Goal: Use online tool/utility: Utilize a website feature to perform a specific function

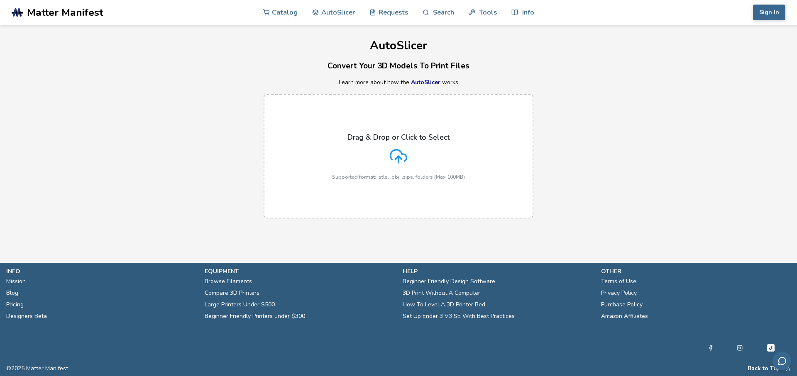
click at [311, 109] on label "Drag & Drop or Click to Select Supported format: .stls, .obj, .zips, folders (M…" at bounding box center [399, 156] width 270 height 125
click at [0, 0] on input "Drag & Drop or Click to Select Supported format: .stls, .obj, .zips, folders (M…" at bounding box center [0, 0] width 0 height 0
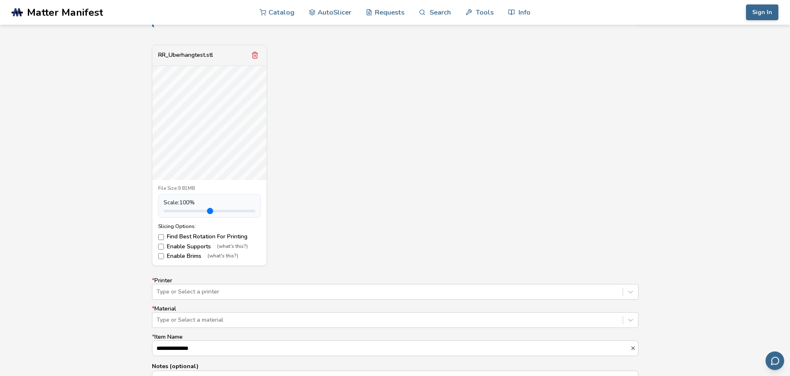
scroll to position [296, 0]
click at [202, 232] on label "Find Best Rotation For Printing" at bounding box center [209, 232] width 103 height 7
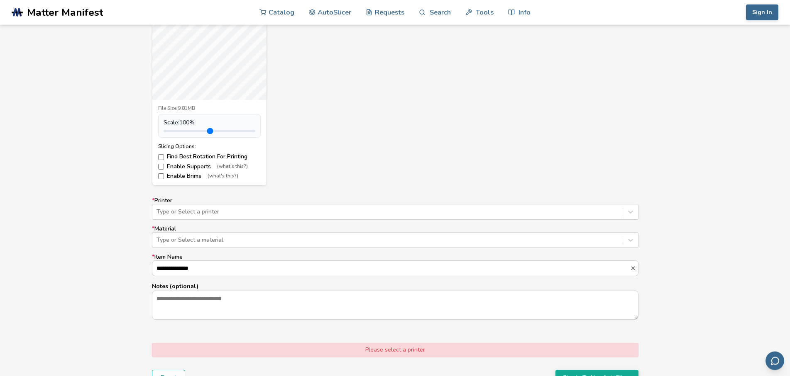
scroll to position [381, 0]
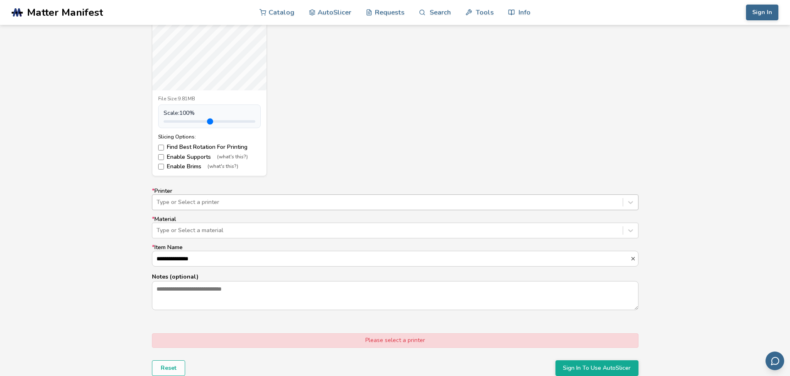
click at [216, 202] on div at bounding box center [387, 202] width 462 height 8
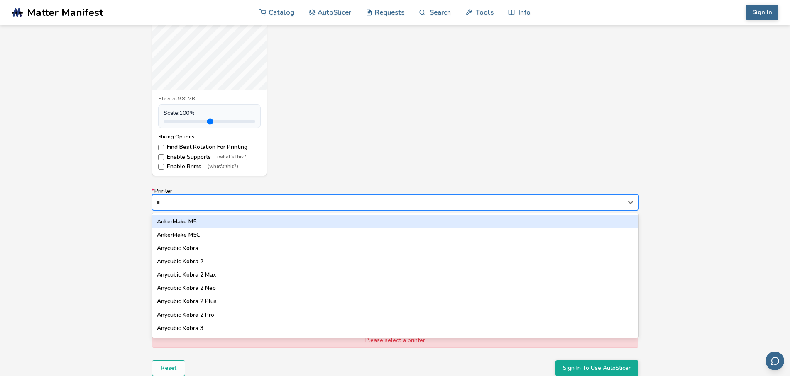
type input "**"
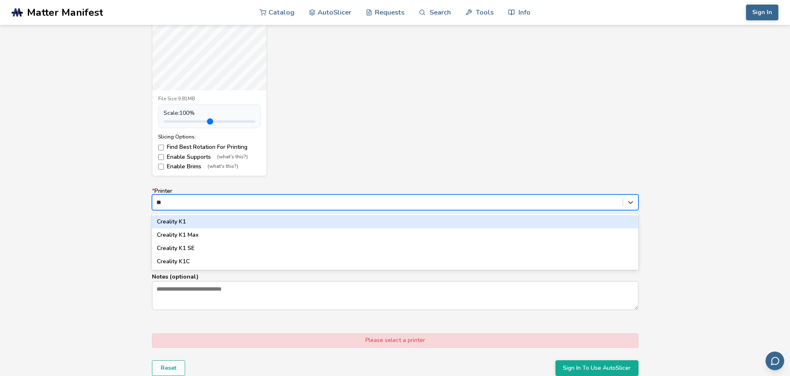
click at [215, 220] on div "Creality K1" at bounding box center [395, 221] width 486 height 13
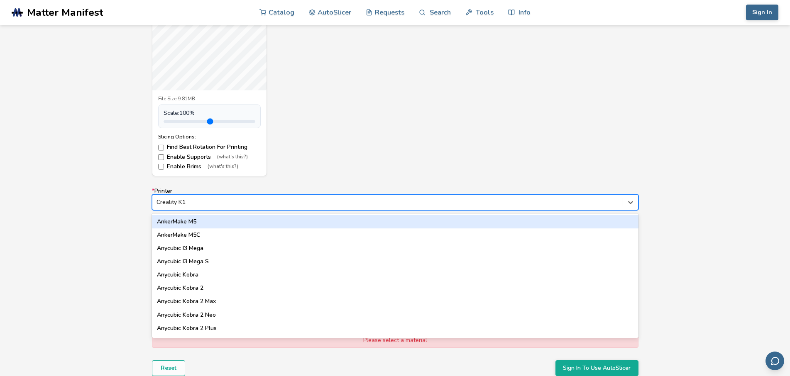
click at [234, 197] on div "Creality K1" at bounding box center [387, 203] width 470 height 12
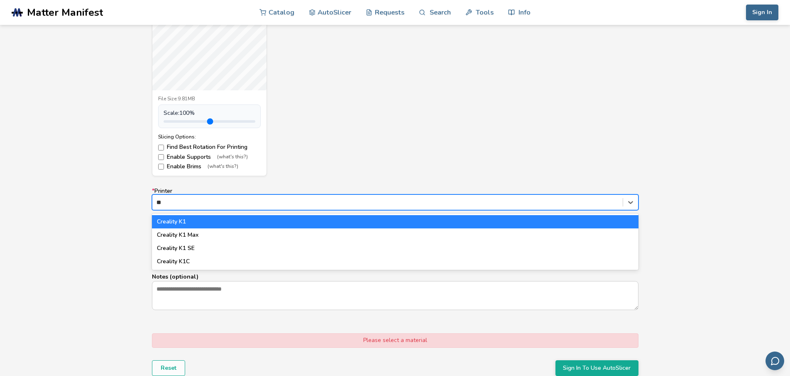
type input "**"
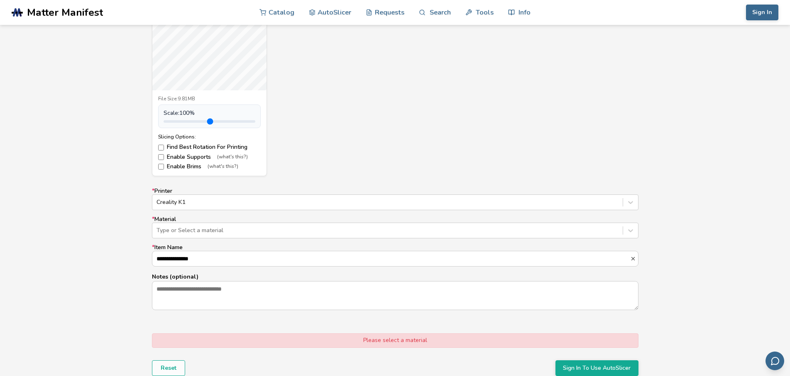
click at [240, 193] on label "* Printer Creality K1" at bounding box center [395, 199] width 486 height 22
click at [239, 200] on div at bounding box center [387, 202] width 462 height 8
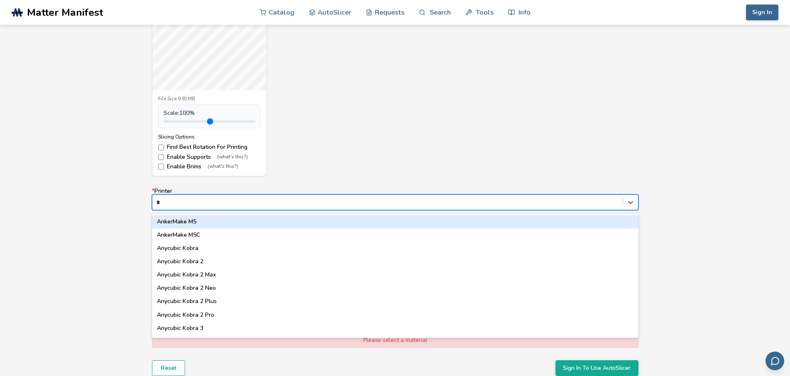
type input "**"
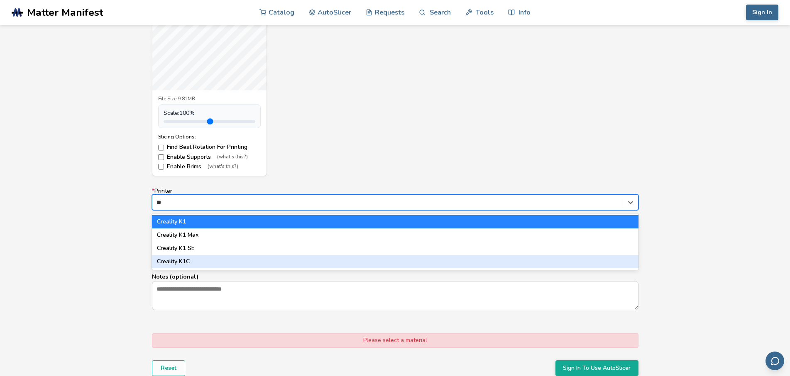
click at [218, 259] on div "Creality K1C" at bounding box center [395, 261] width 486 height 13
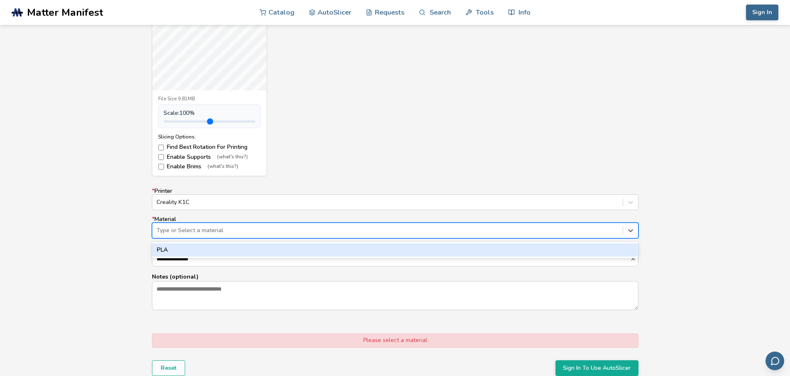
click at [205, 230] on div at bounding box center [387, 231] width 462 height 8
click at [201, 250] on div "PLA" at bounding box center [395, 250] width 486 height 13
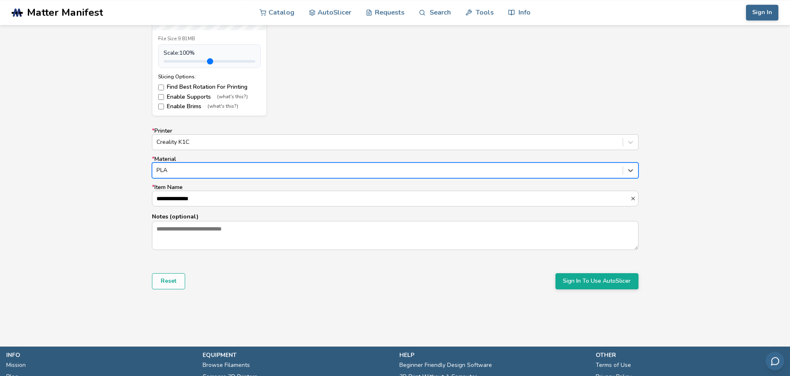
scroll to position [466, 0]
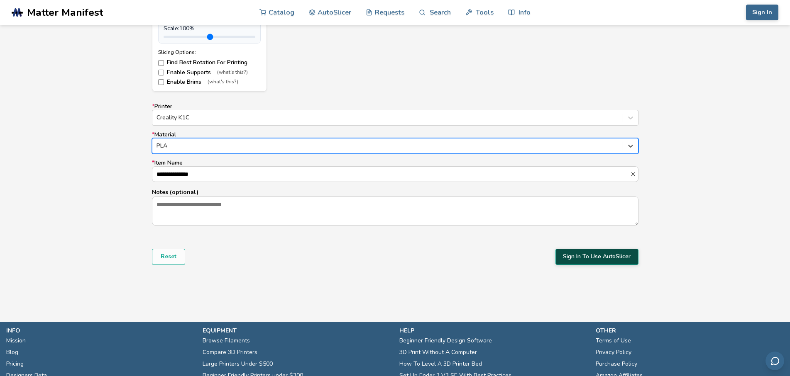
click at [581, 261] on button "Sign In To Use AutoSlicer" at bounding box center [596, 257] width 83 height 16
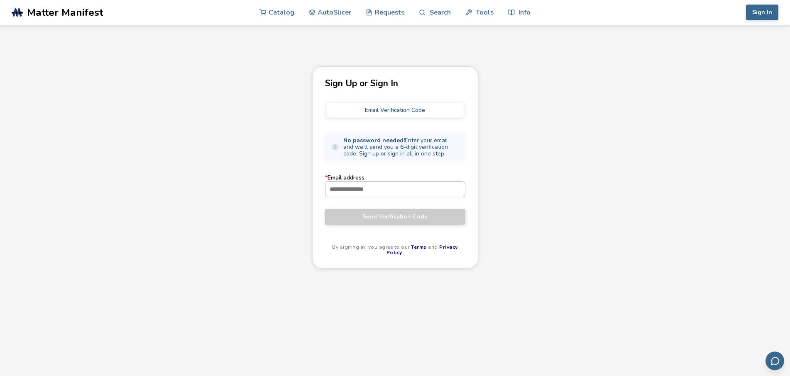
click at [414, 193] on input "* Email address" at bounding box center [394, 189] width 139 height 15
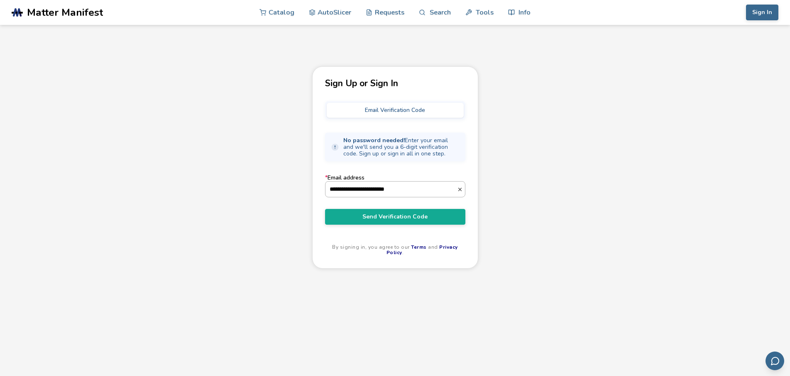
type input "**********"
click at [325, 209] on button "Send Verification Code" at bounding box center [395, 217] width 140 height 16
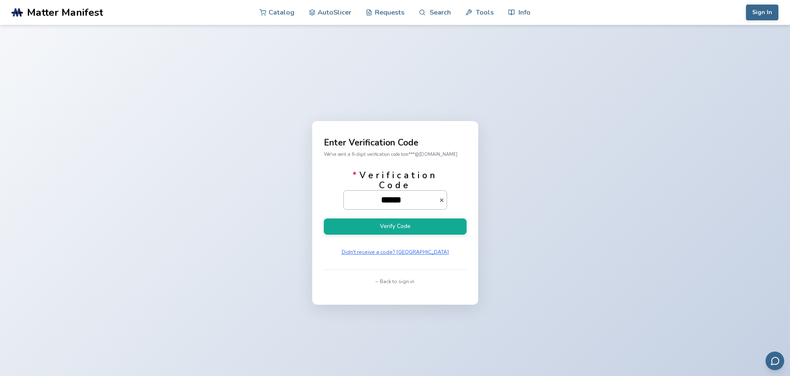
scroll to position [0, 12]
type input "******"
click at [324, 219] on button "Verify Code" at bounding box center [395, 227] width 143 height 16
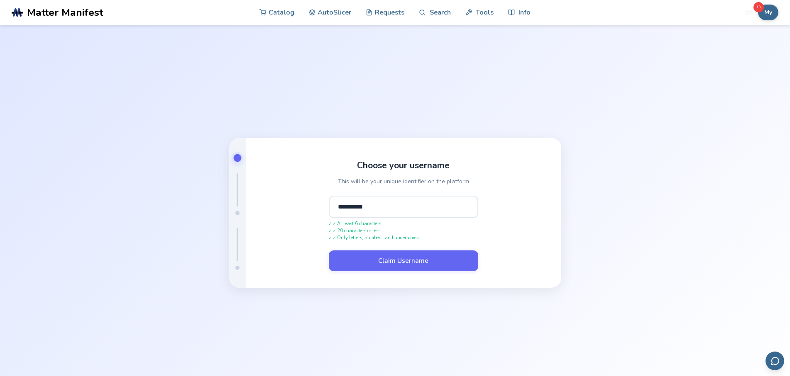
type input "**********"
click at [329, 251] on button "Claim Username" at bounding box center [403, 261] width 149 height 21
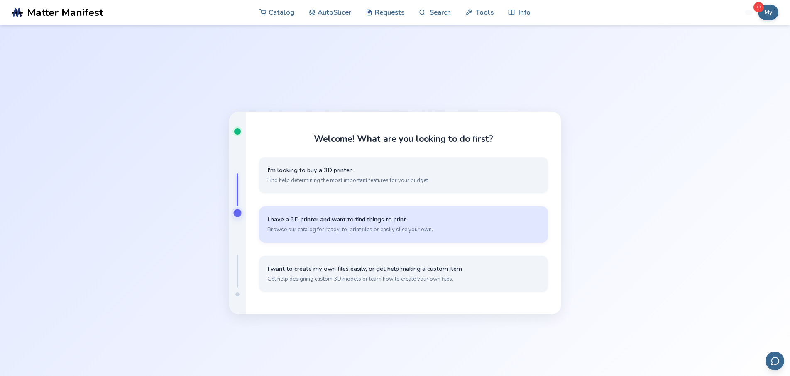
click at [332, 229] on span "Browse our catalog for ready-to-print files or easily slice your own." at bounding box center [403, 229] width 272 height 7
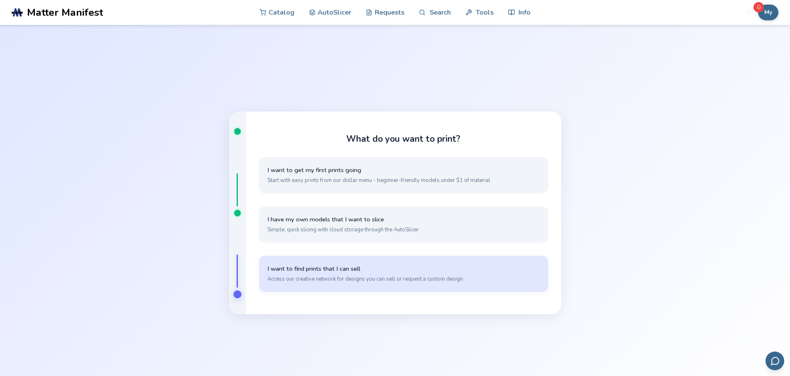
click at [388, 259] on button "I want to find prints that I can sell Access our creative network for designs y…" at bounding box center [403, 274] width 289 height 36
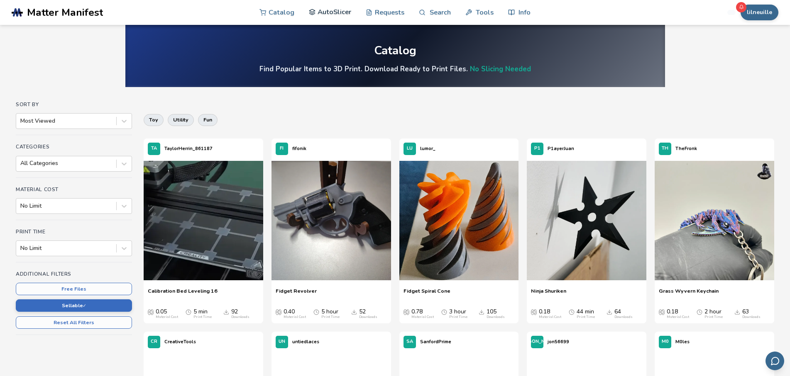
click at [321, 9] on link "AutoSlicer" at bounding box center [330, 12] width 43 height 25
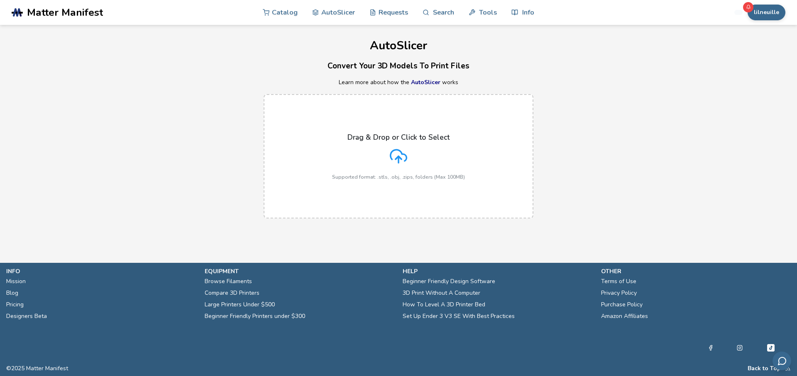
click at [385, 116] on label "Drag & Drop or Click to Select Supported format: .stls, .obj, .zips, folders (M…" at bounding box center [399, 156] width 270 height 125
click at [0, 0] on input "Drag & Drop or Click to Select Supported format: .stls, .obj, .zips, folders (M…" at bounding box center [0, 0] width 0 height 0
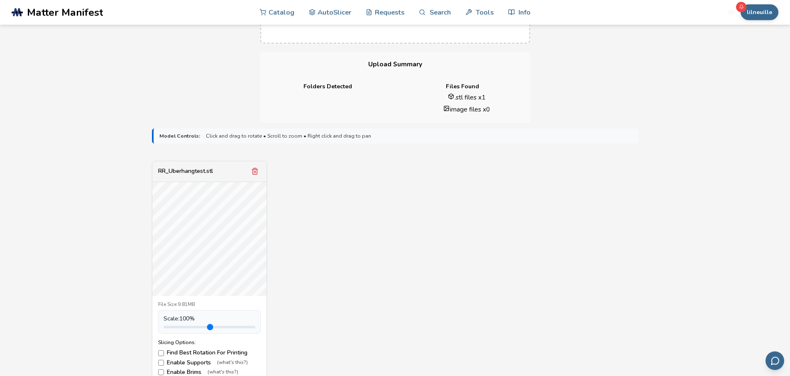
scroll to position [254, 0]
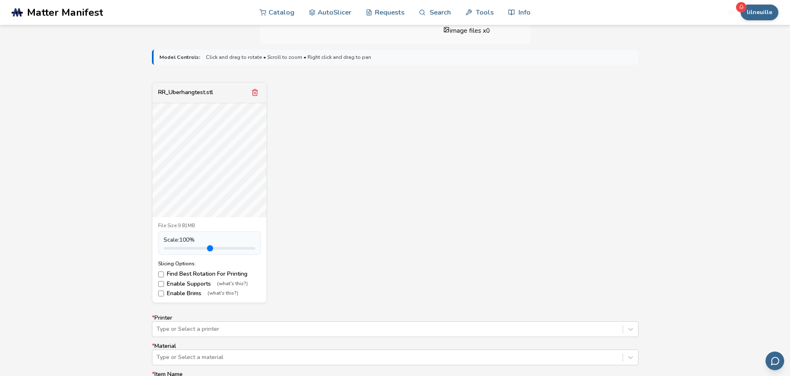
click at [170, 276] on label "Find Best Rotation For Printing" at bounding box center [209, 274] width 103 height 7
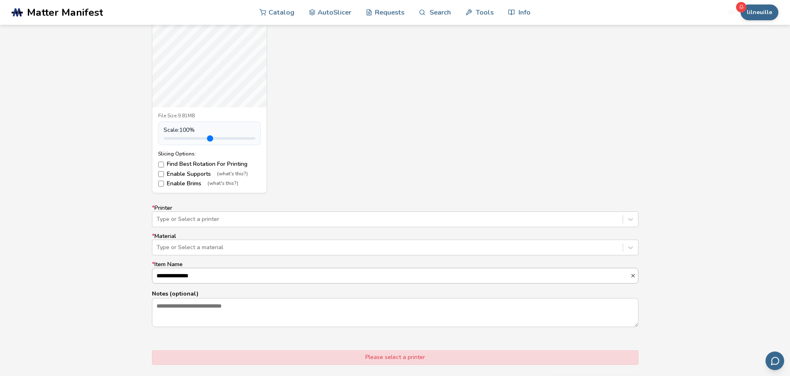
scroll to position [381, 0]
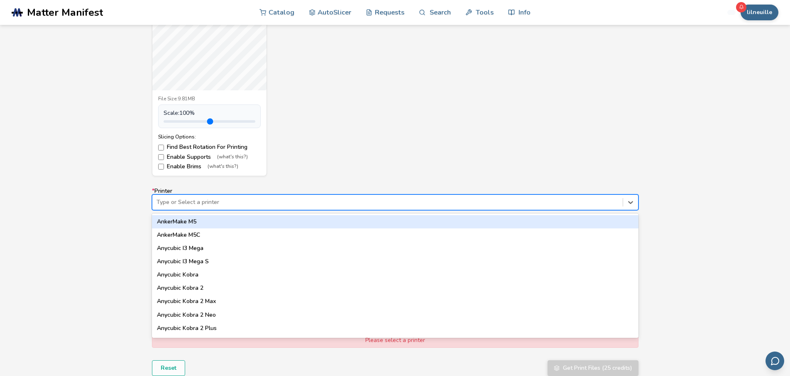
click at [200, 198] on div "Type or Select a printer" at bounding box center [387, 203] width 470 height 12
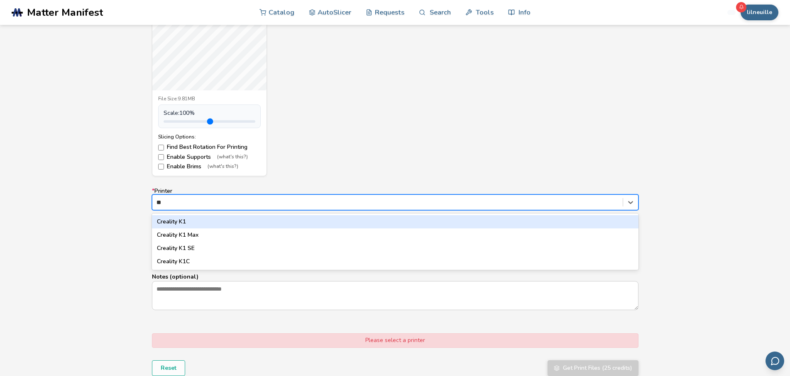
type input "***"
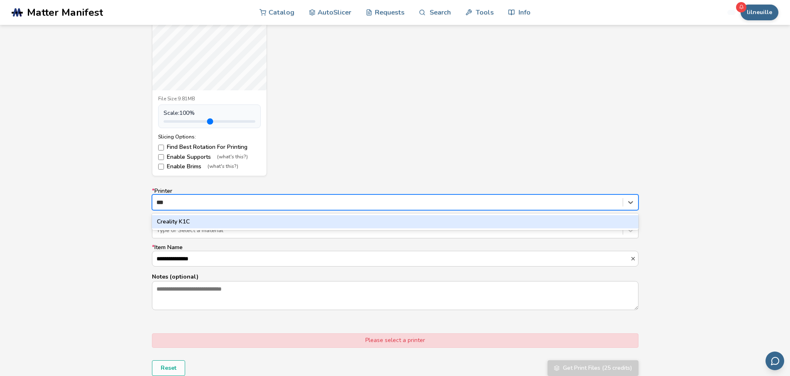
click at [250, 222] on div "Creality K1C" at bounding box center [395, 221] width 486 height 13
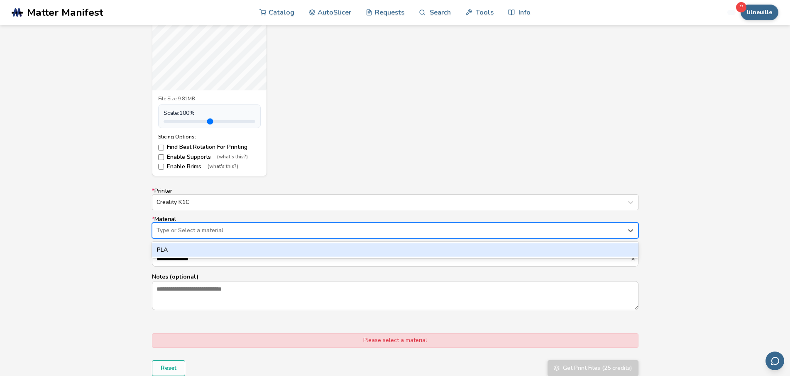
click at [220, 228] on div at bounding box center [387, 231] width 462 height 8
click at [229, 254] on div "PLA" at bounding box center [395, 250] width 486 height 13
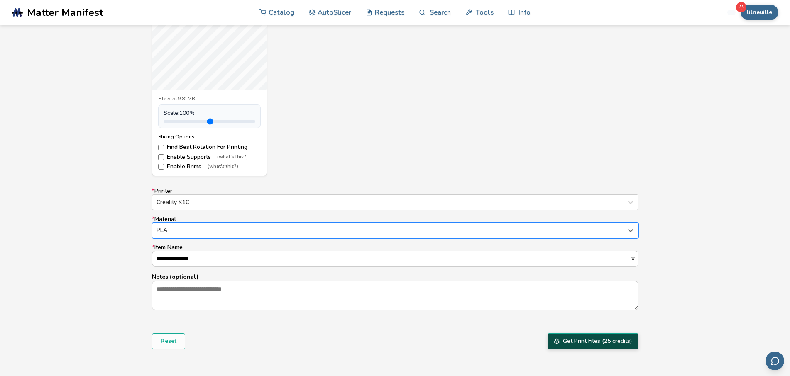
click at [570, 343] on button "Get Print Files (25 credits)" at bounding box center [593, 342] width 91 height 16
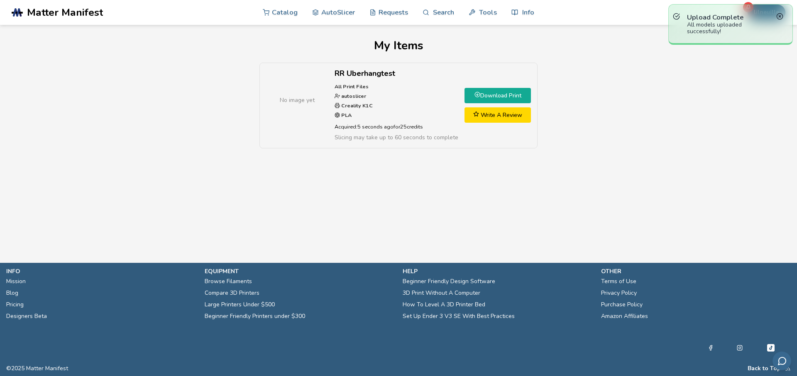
click at [504, 93] on link "Download Print" at bounding box center [497, 95] width 66 height 15
